Goal: Information Seeking & Learning: Learn about a topic

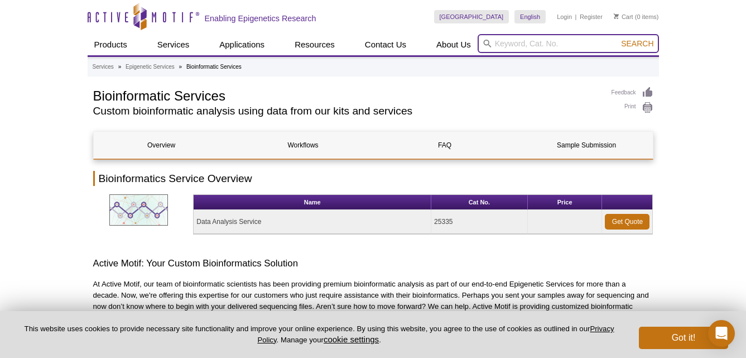
click at [504, 37] on input "search" at bounding box center [568, 43] width 181 height 19
type input "hi-c"
click at [618, 38] on button "Search" at bounding box center [637, 43] width 39 height 10
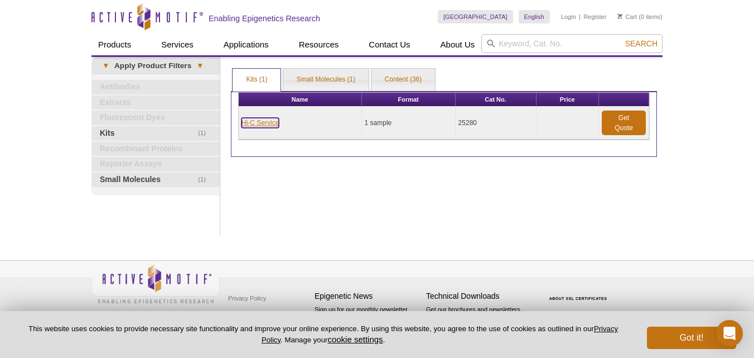
click at [264, 126] on link "Hi-C Service" at bounding box center [260, 123] width 37 height 10
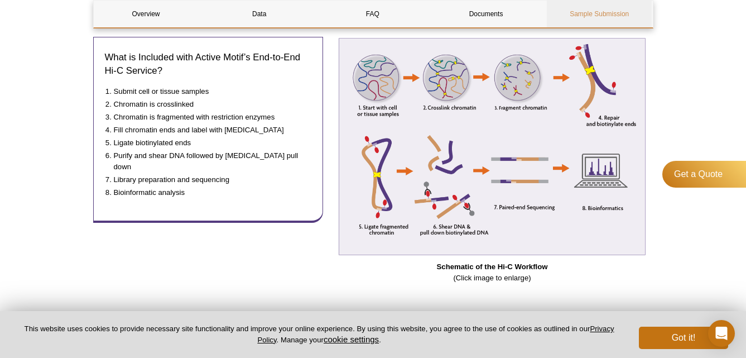
scroll to position [473, 0]
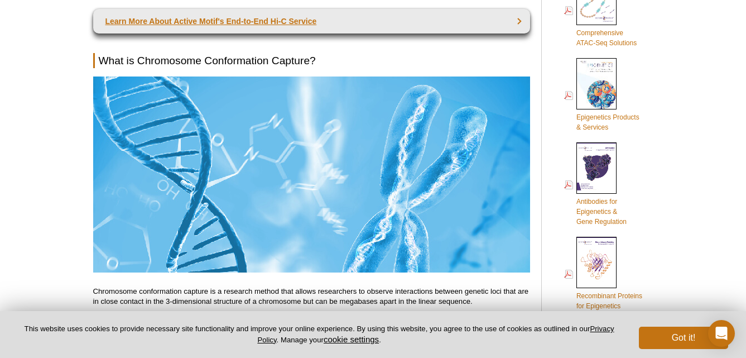
scroll to position [594, 0]
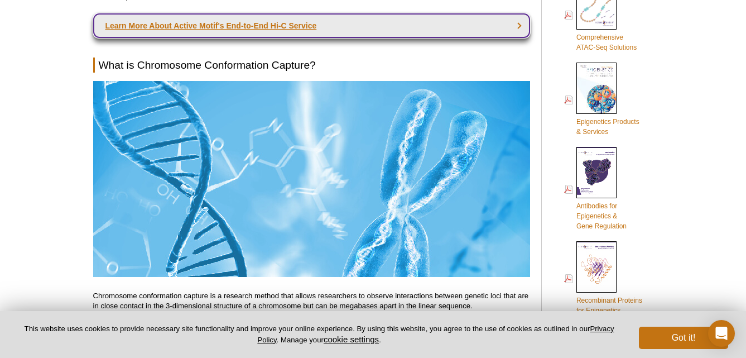
click at [281, 25] on link "Learn More About Active Motif's End-to-End Hi-C Service" at bounding box center [311, 25] width 437 height 25
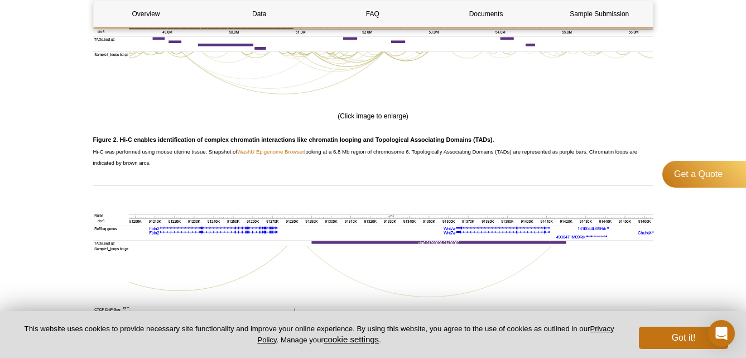
scroll to position [1109, 0]
